Goal: Task Accomplishment & Management: Use online tool/utility

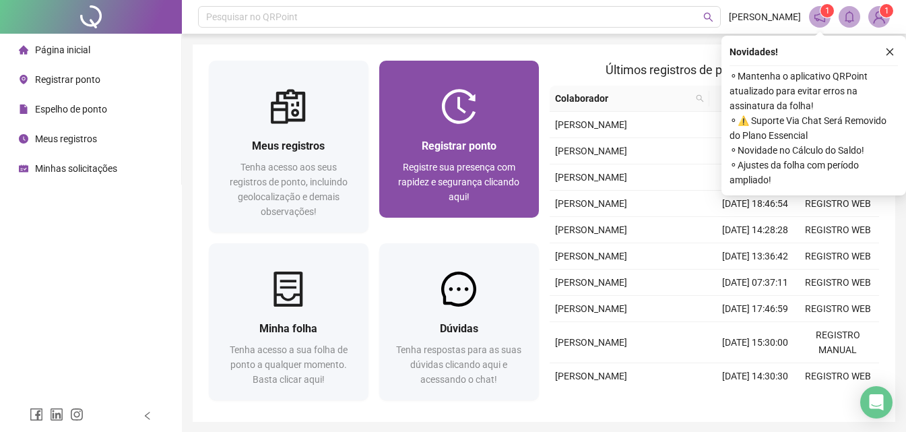
click at [458, 112] on img at bounding box center [458, 106] width 35 height 35
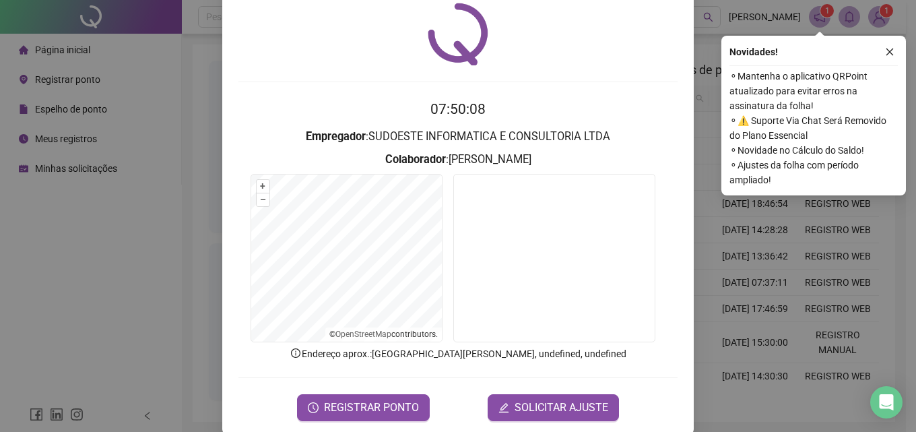
scroll to position [65, 0]
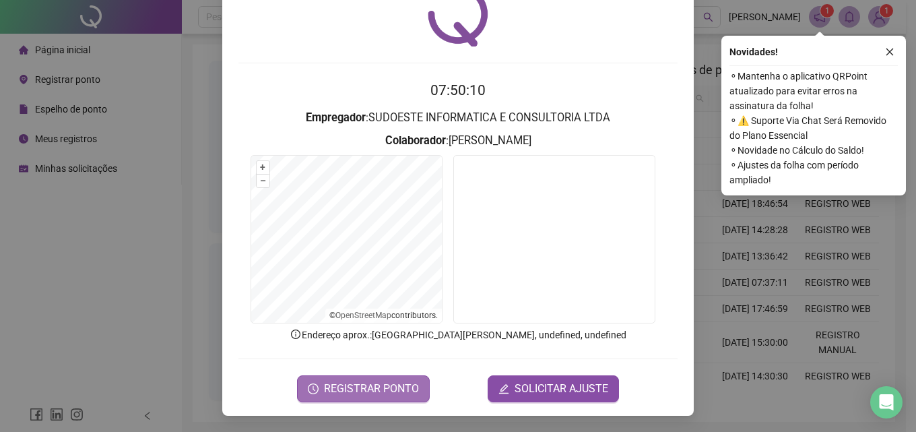
click at [361, 389] on span "REGISTRAR PONTO" at bounding box center [371, 389] width 95 height 16
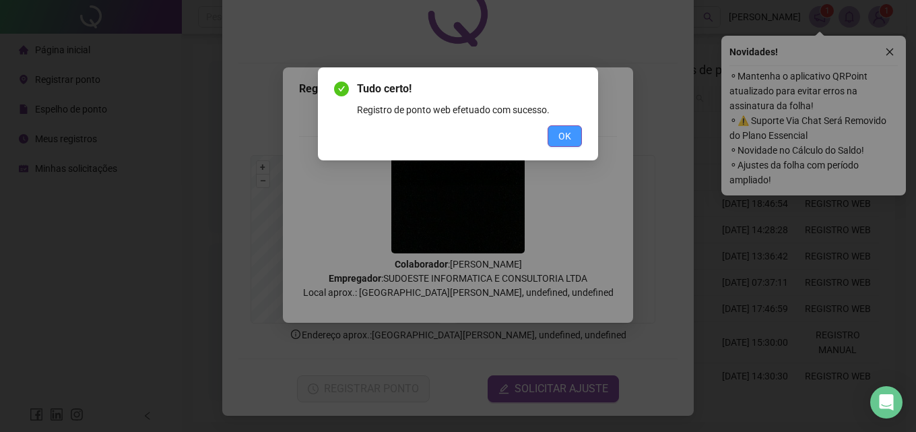
click at [573, 136] on button "OK" at bounding box center [565, 136] width 34 height 22
